Goal: Information Seeking & Learning: Learn about a topic

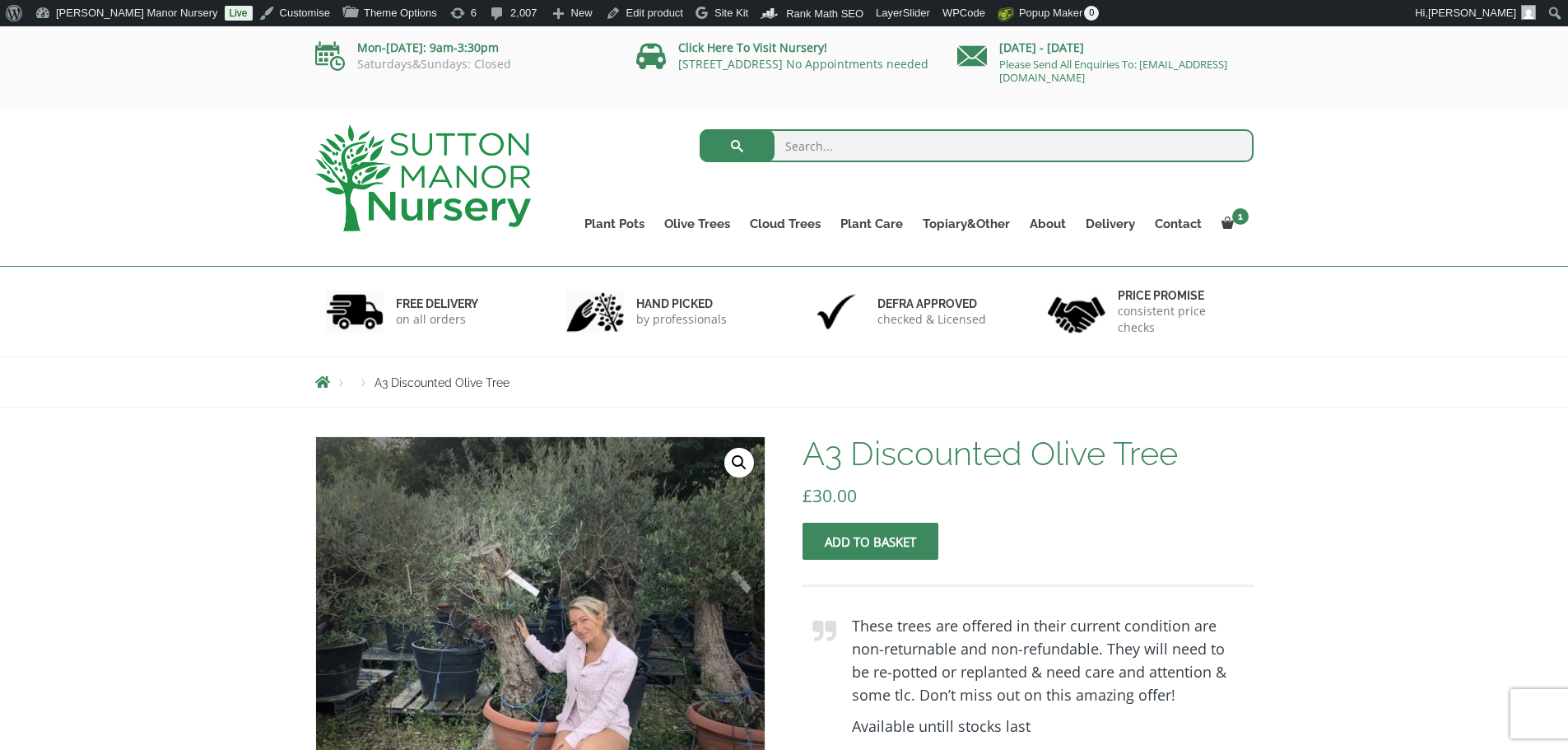
click at [436, 127] on img at bounding box center [424, 178] width 216 height 106
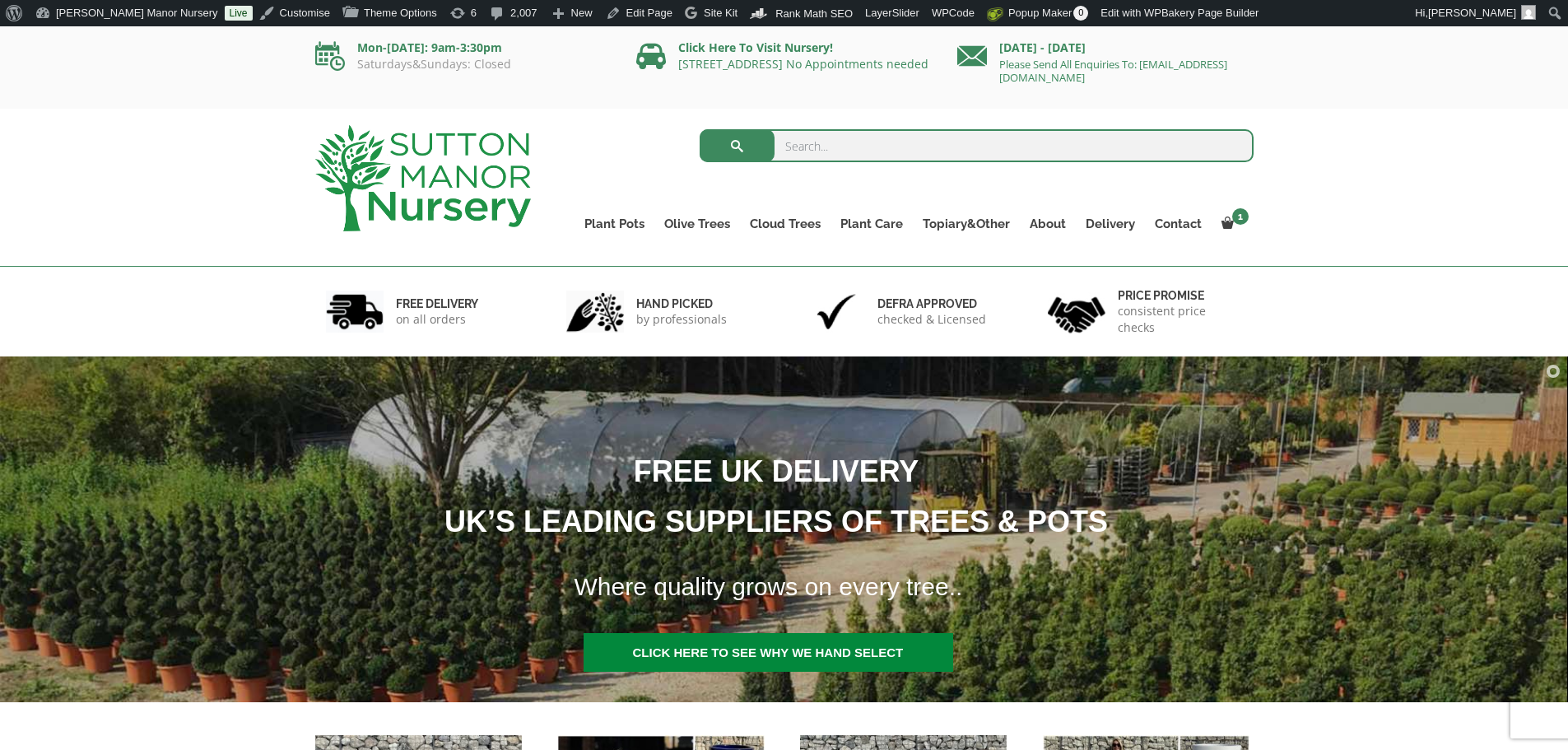
click at [868, 136] on input "search" at bounding box center [977, 145] width 554 height 33
click at [836, 141] on input "search" at bounding box center [977, 145] width 554 height 33
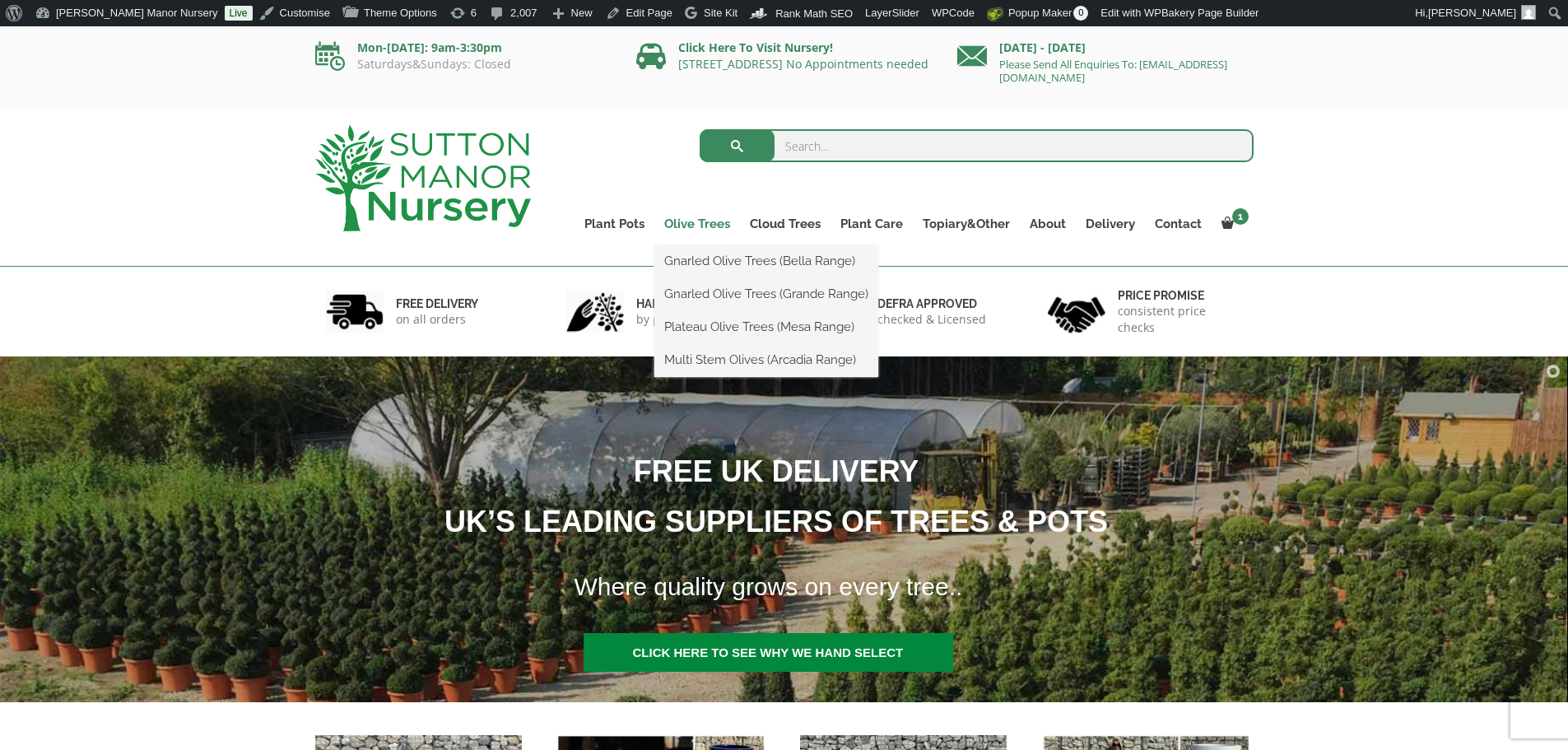
click at [704, 213] on link "Olive Trees" at bounding box center [697, 223] width 86 height 23
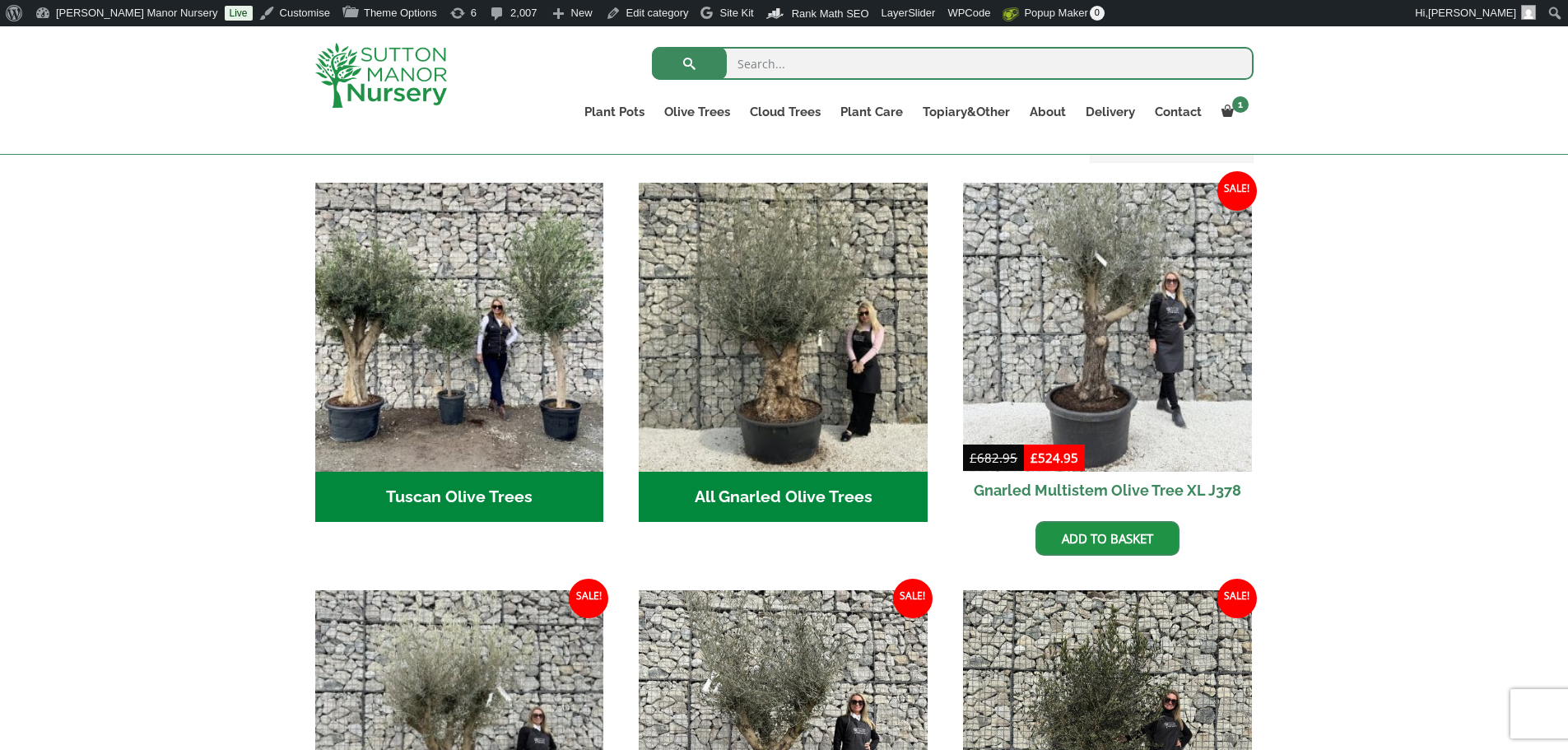
scroll to position [412, 0]
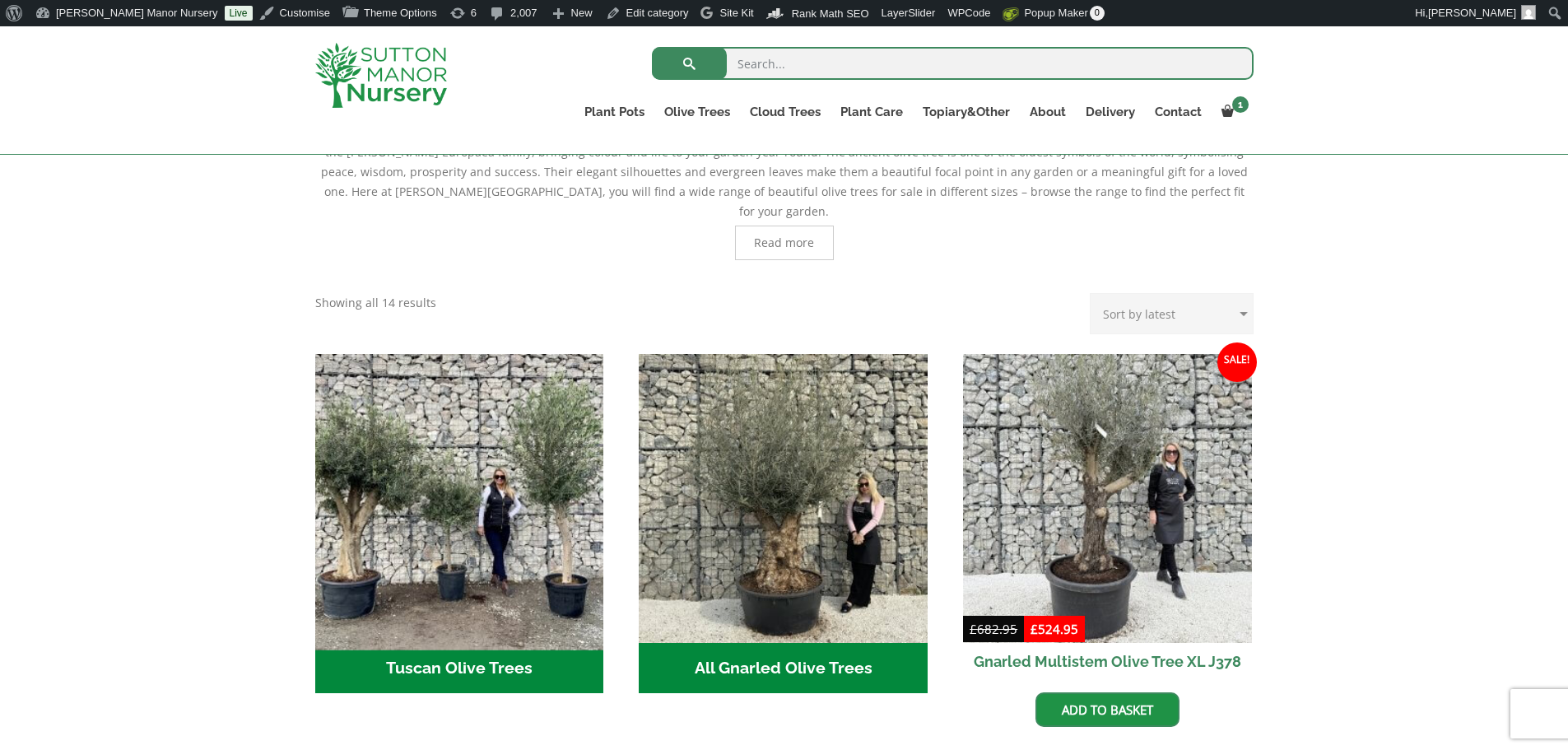
click at [485, 546] on img "Visit product category Tuscan Olive Trees" at bounding box center [459, 498] width 303 height 303
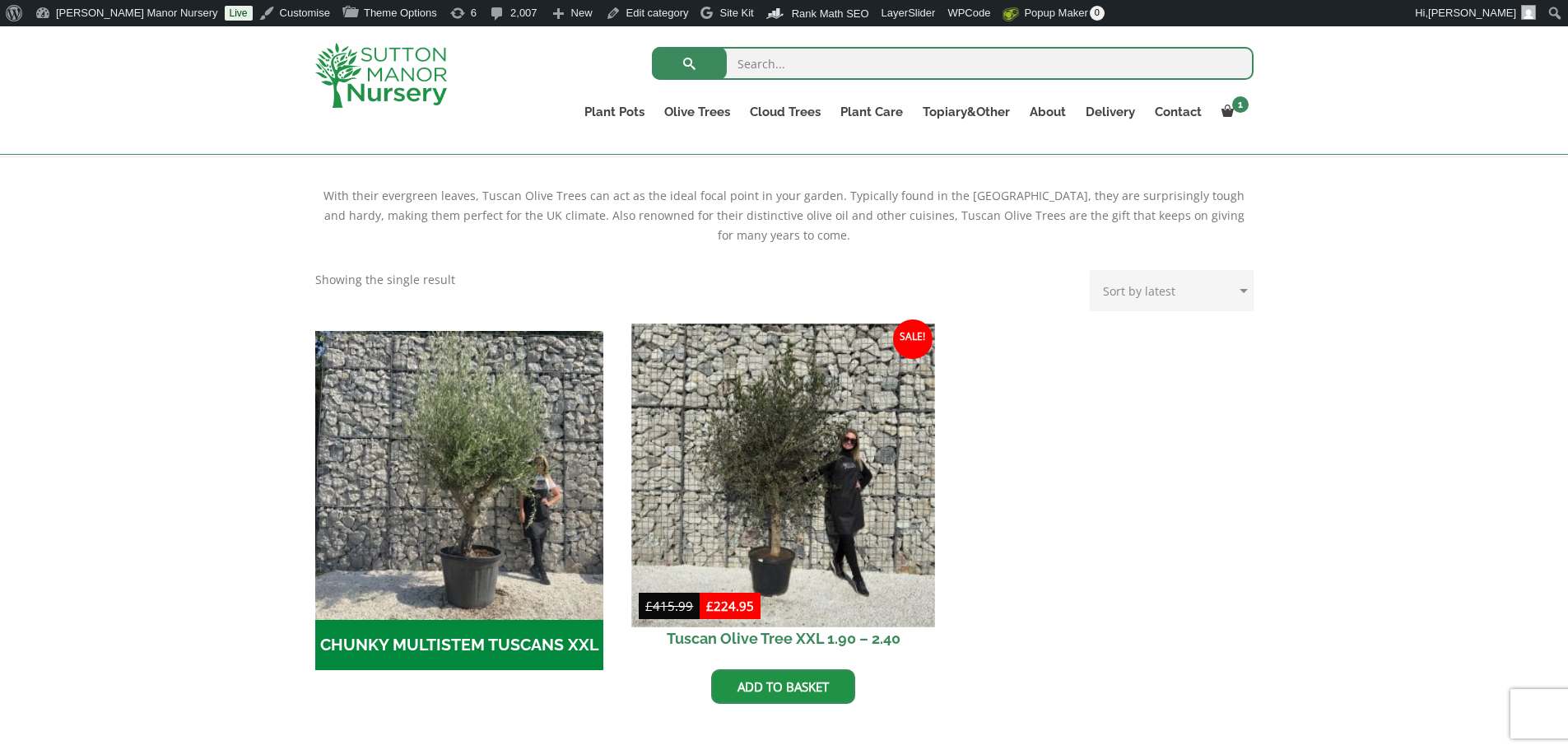
scroll to position [329, 0]
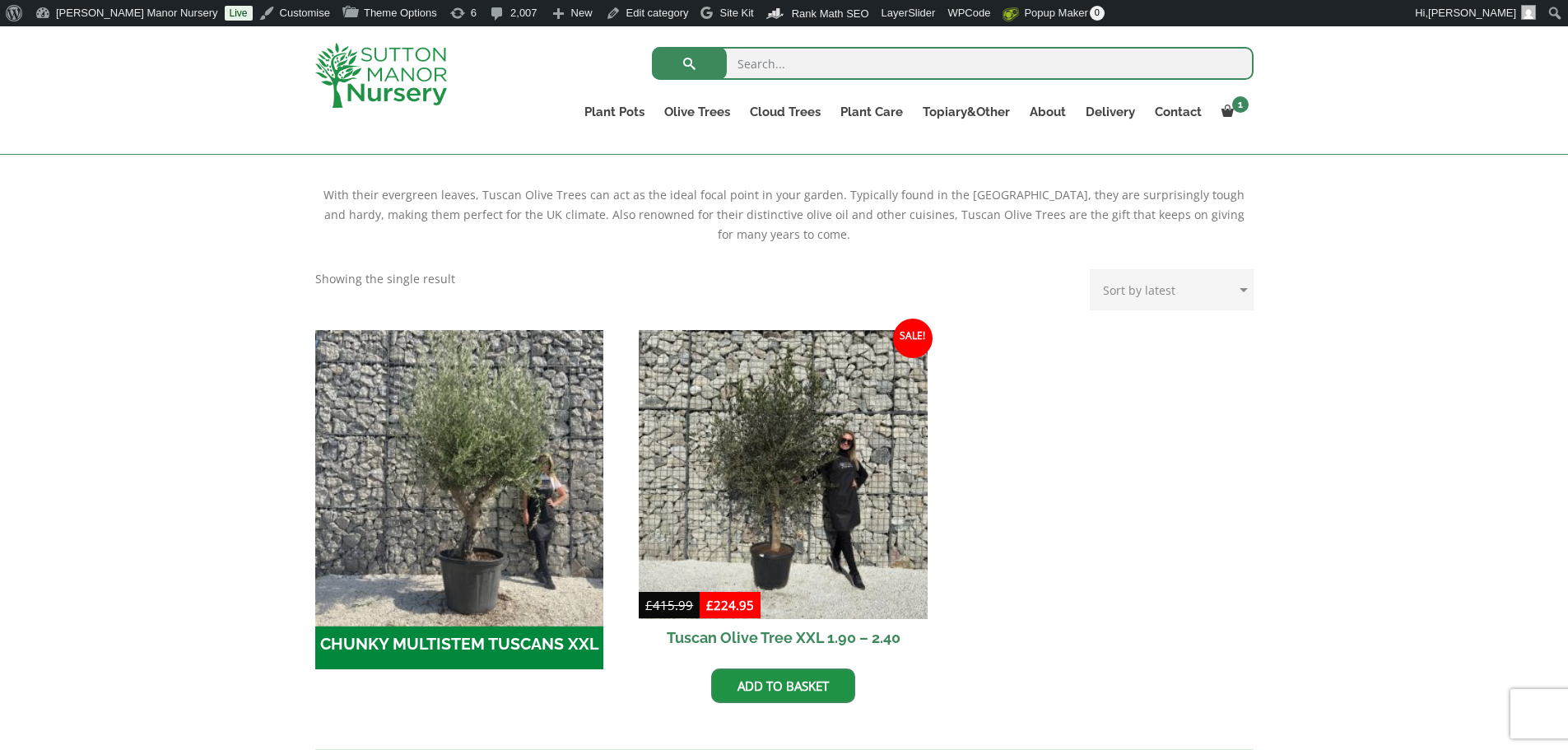
click at [472, 472] on img "Visit product category CHUNKY MULTISTEM TUSCANS XXL" at bounding box center [459, 474] width 303 height 303
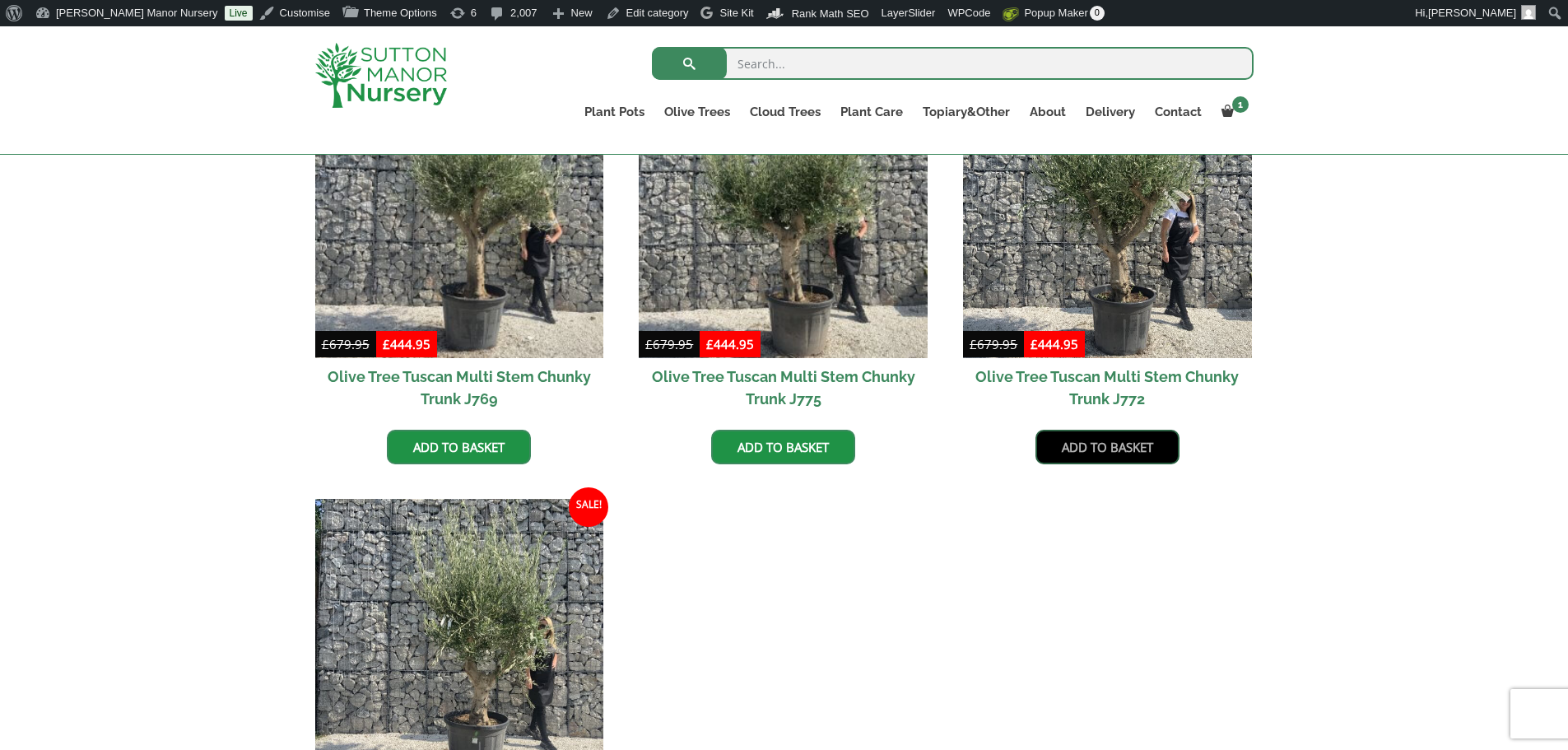
scroll to position [329, 0]
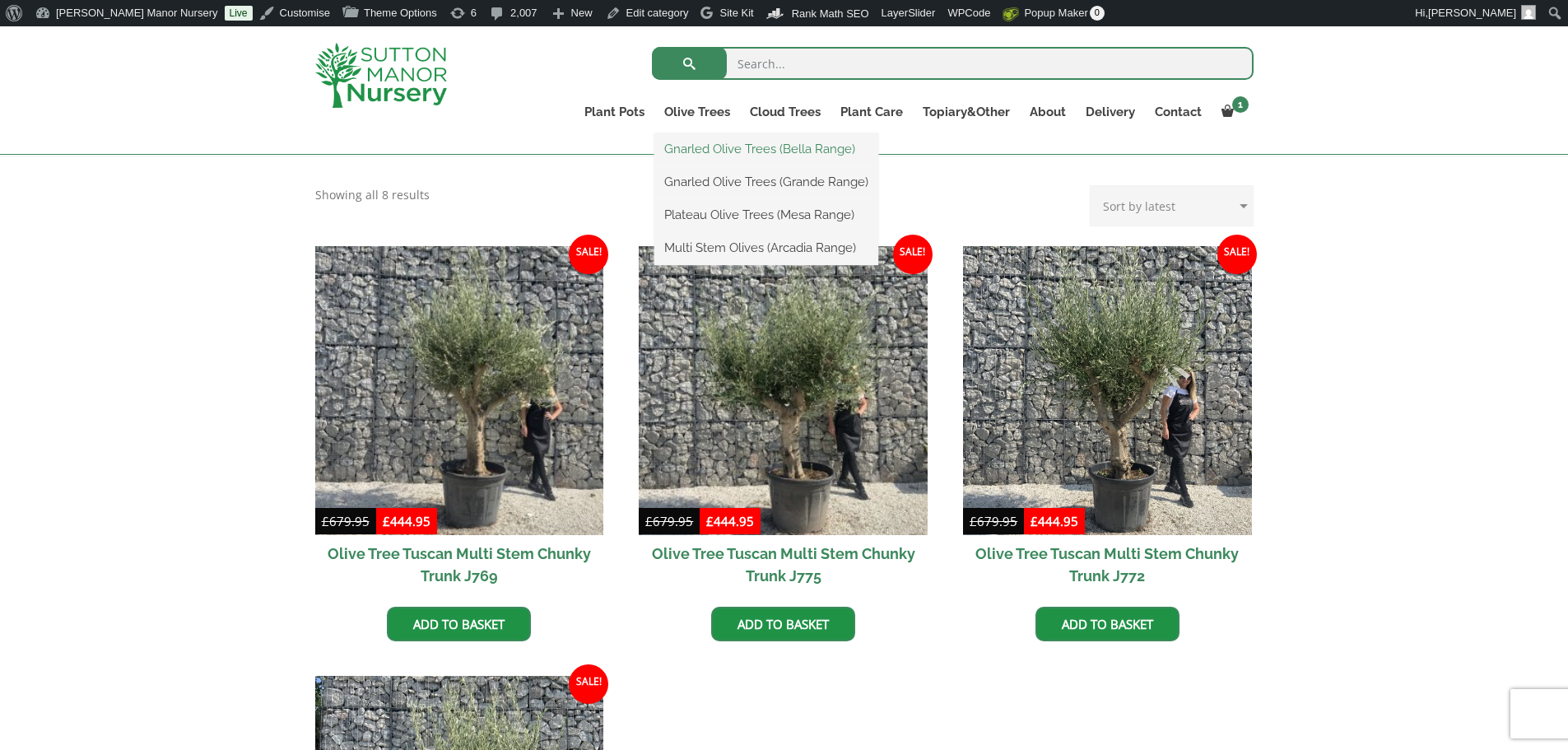
click at [774, 152] on link "Gnarled Olive Trees (Bella Range)" at bounding box center [766, 148] width 224 height 25
